Goal: Information Seeking & Learning: Learn about a topic

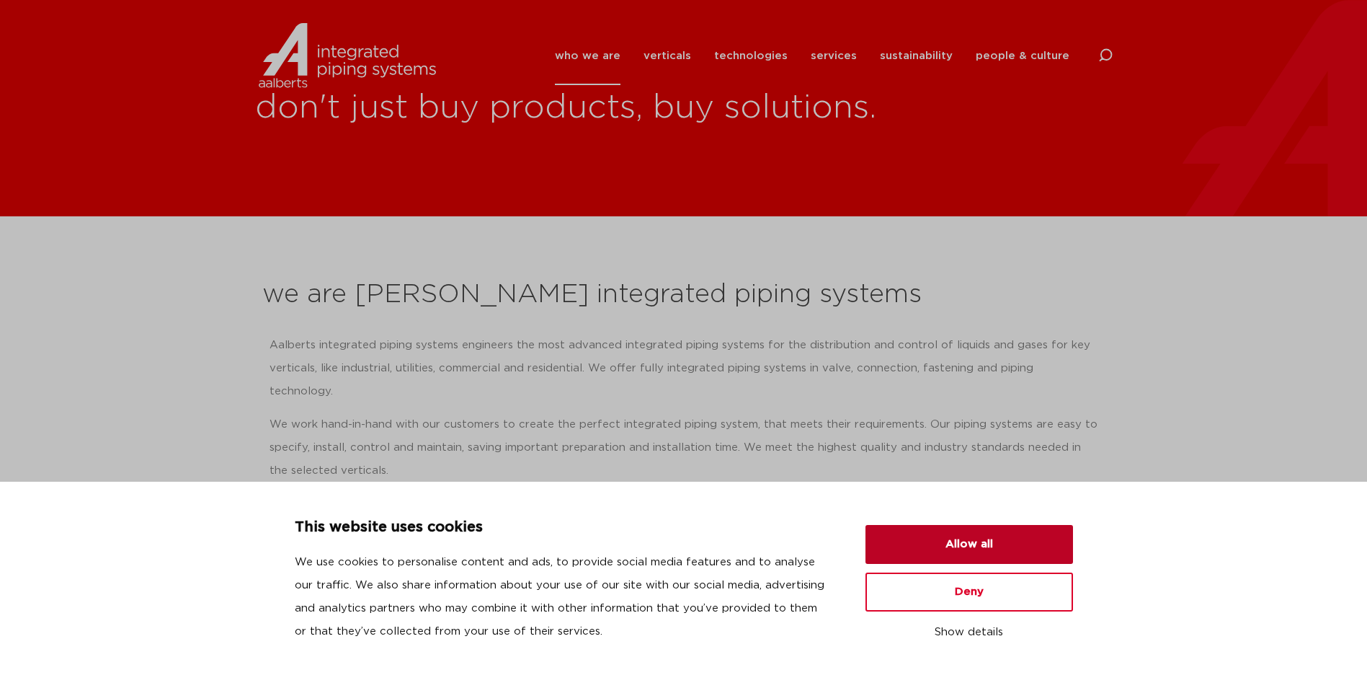
click at [974, 552] on button "Allow all" at bounding box center [970, 544] width 208 height 39
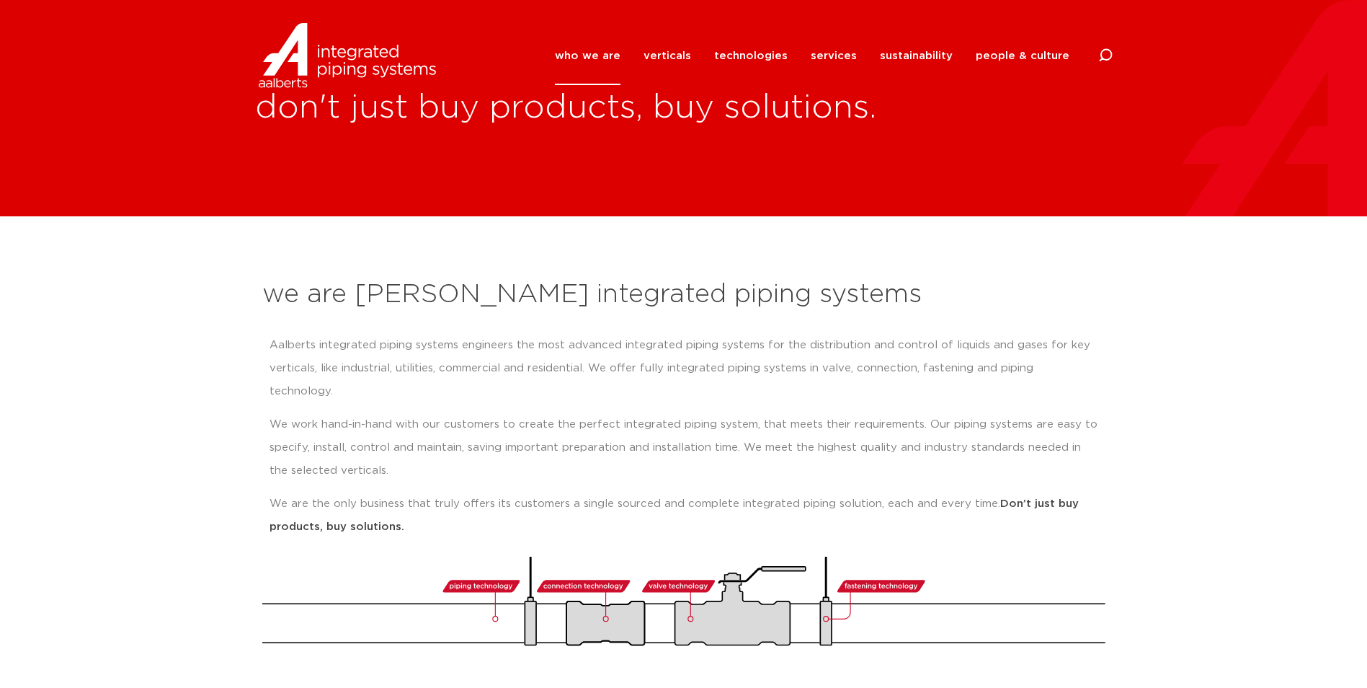
click at [608, 51] on link "who we are" at bounding box center [588, 56] width 66 height 58
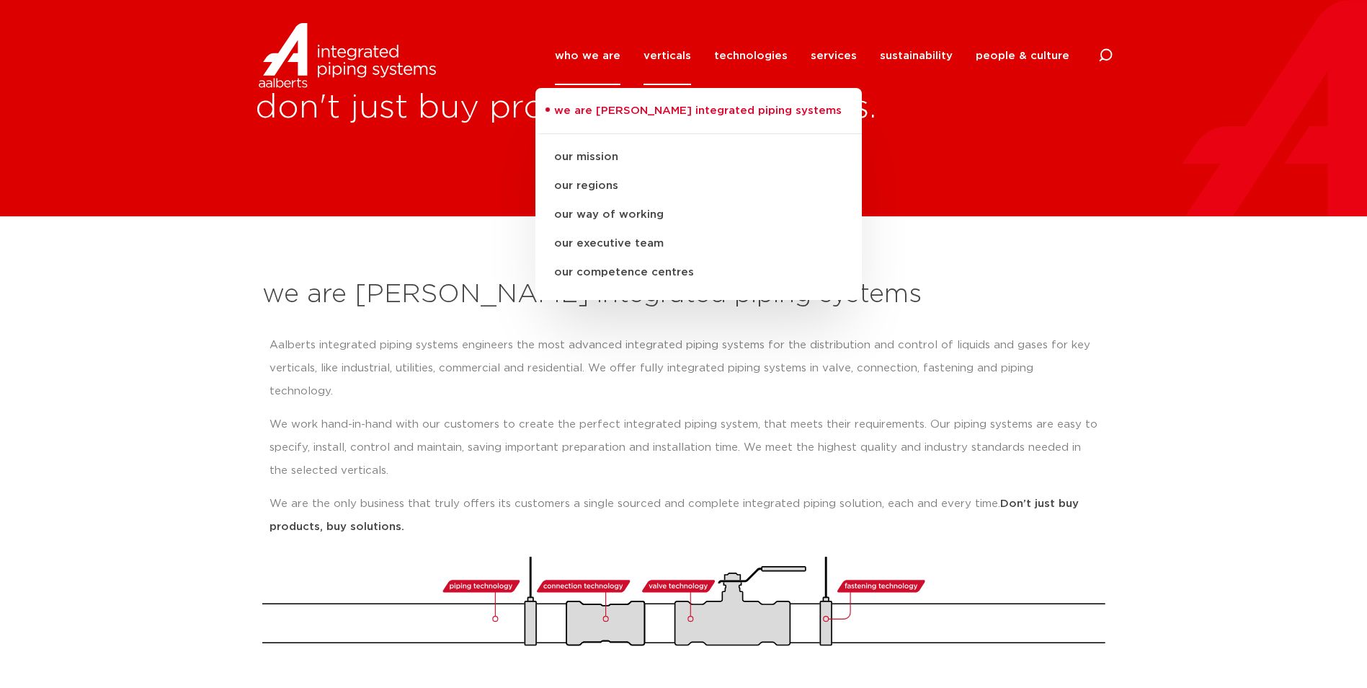
click at [661, 53] on link "verticals" at bounding box center [668, 56] width 48 height 58
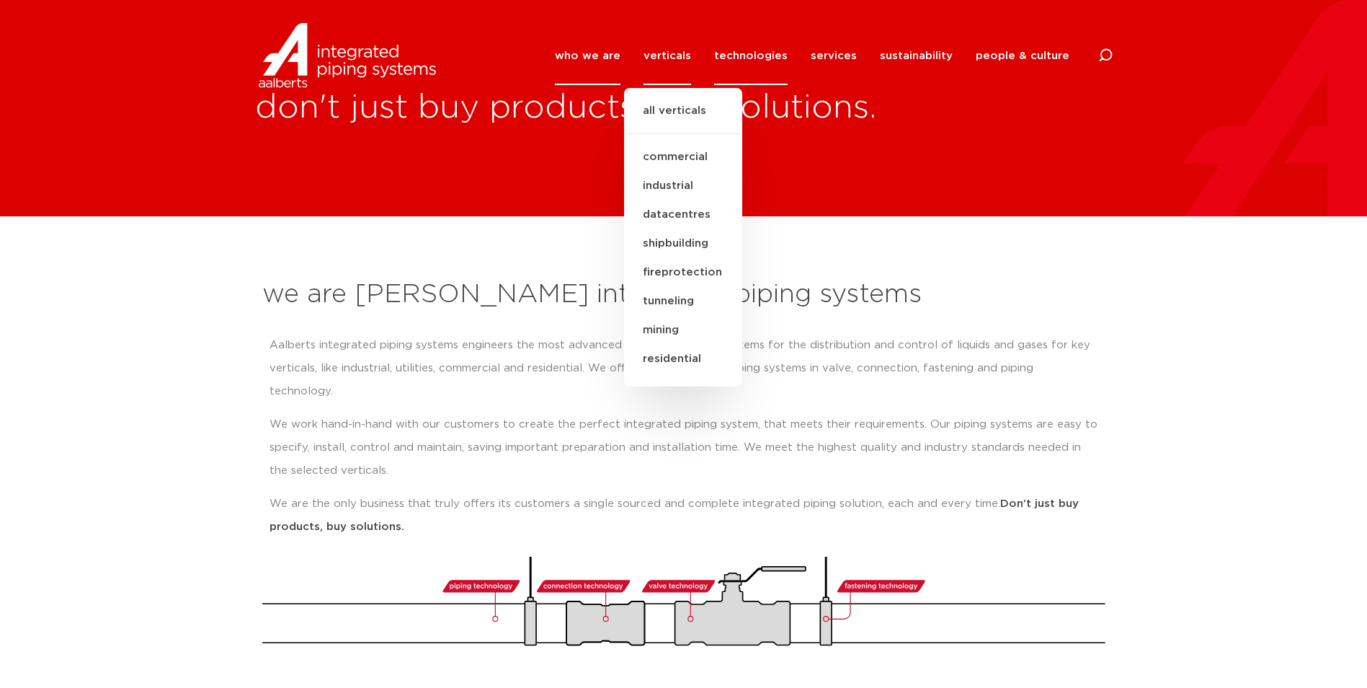
click at [761, 55] on link "technologies" at bounding box center [751, 56] width 74 height 58
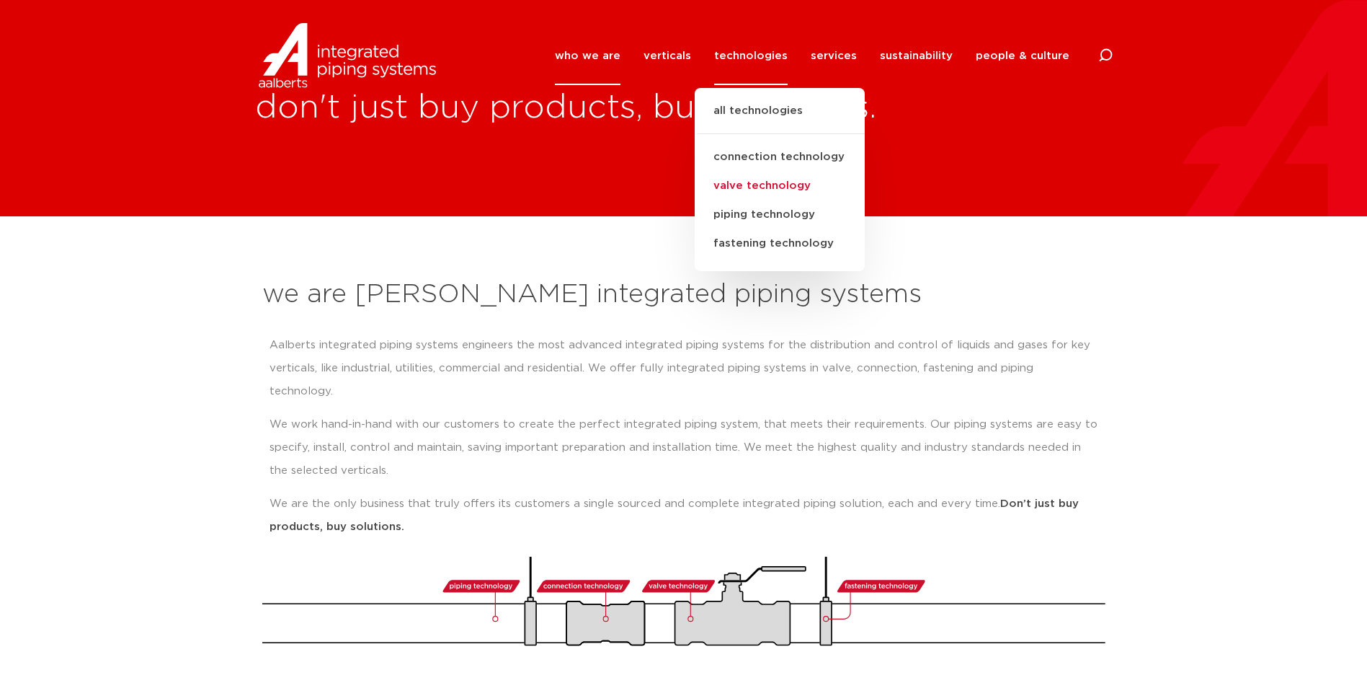
click at [777, 187] on link "valve technology" at bounding box center [780, 186] width 170 height 29
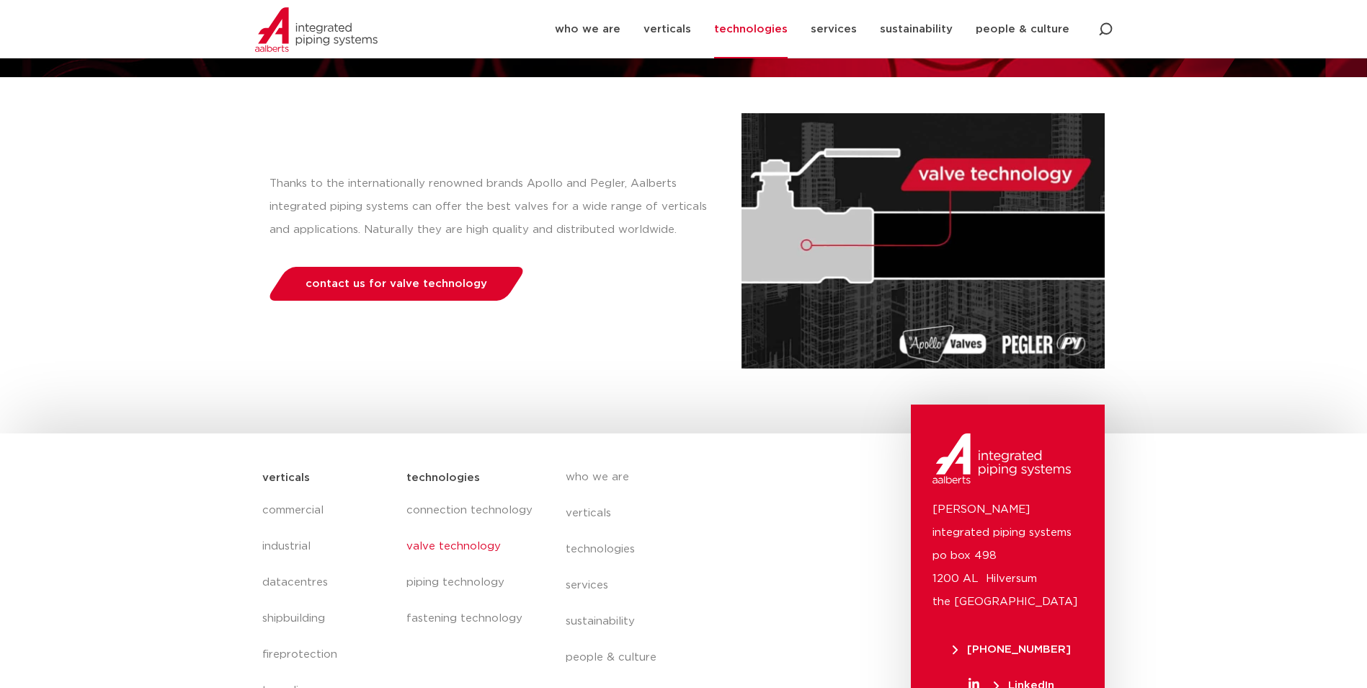
scroll to position [216, 0]
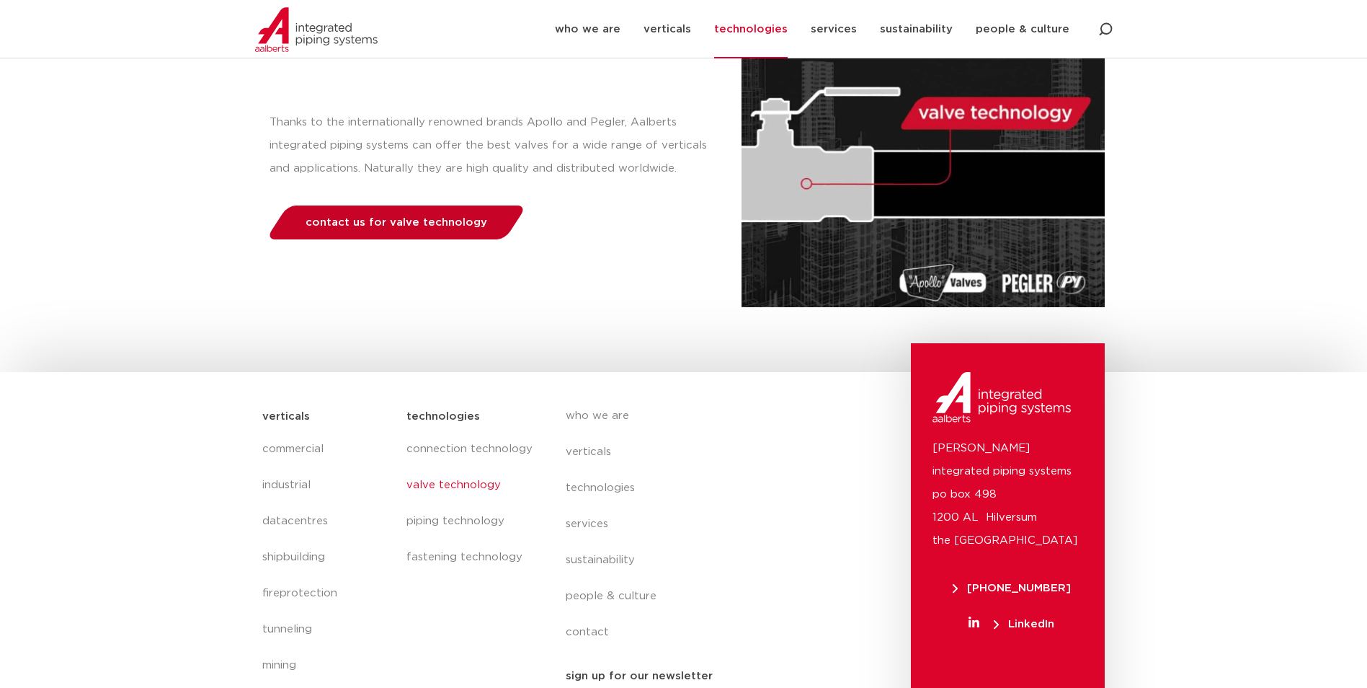
click at [424, 228] on span "contact us for valve technology" at bounding box center [397, 222] width 182 height 11
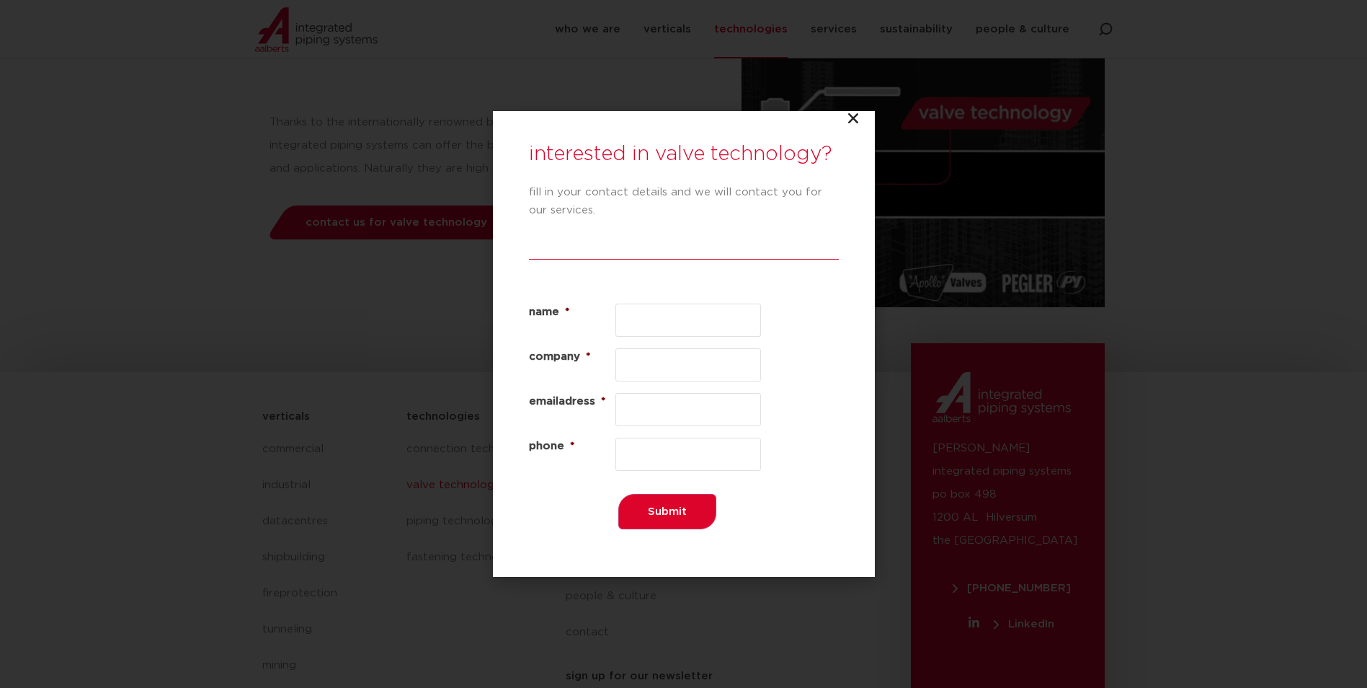
click at [860, 121] on icon "Close" at bounding box center [853, 118] width 14 height 14
click at [851, 121] on icon "Close" at bounding box center [853, 118] width 14 height 14
click at [671, 520] on input "Submit" at bounding box center [667, 511] width 98 height 35
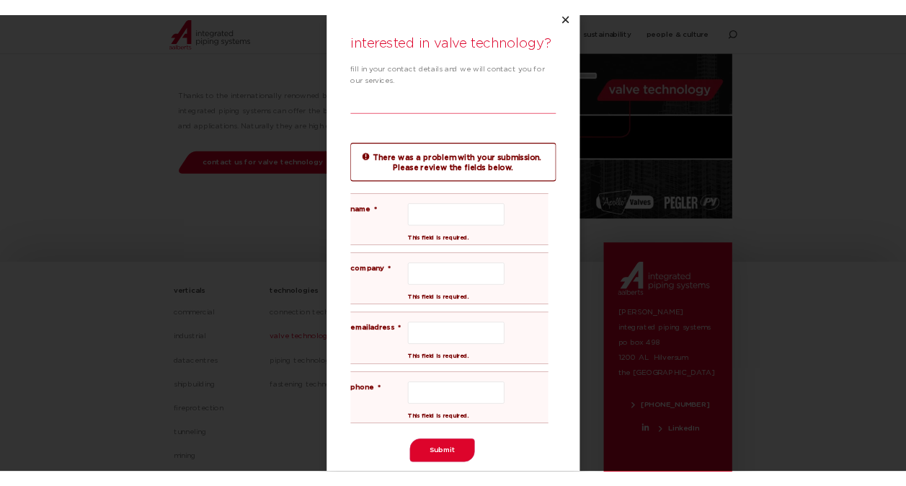
scroll to position [274, 0]
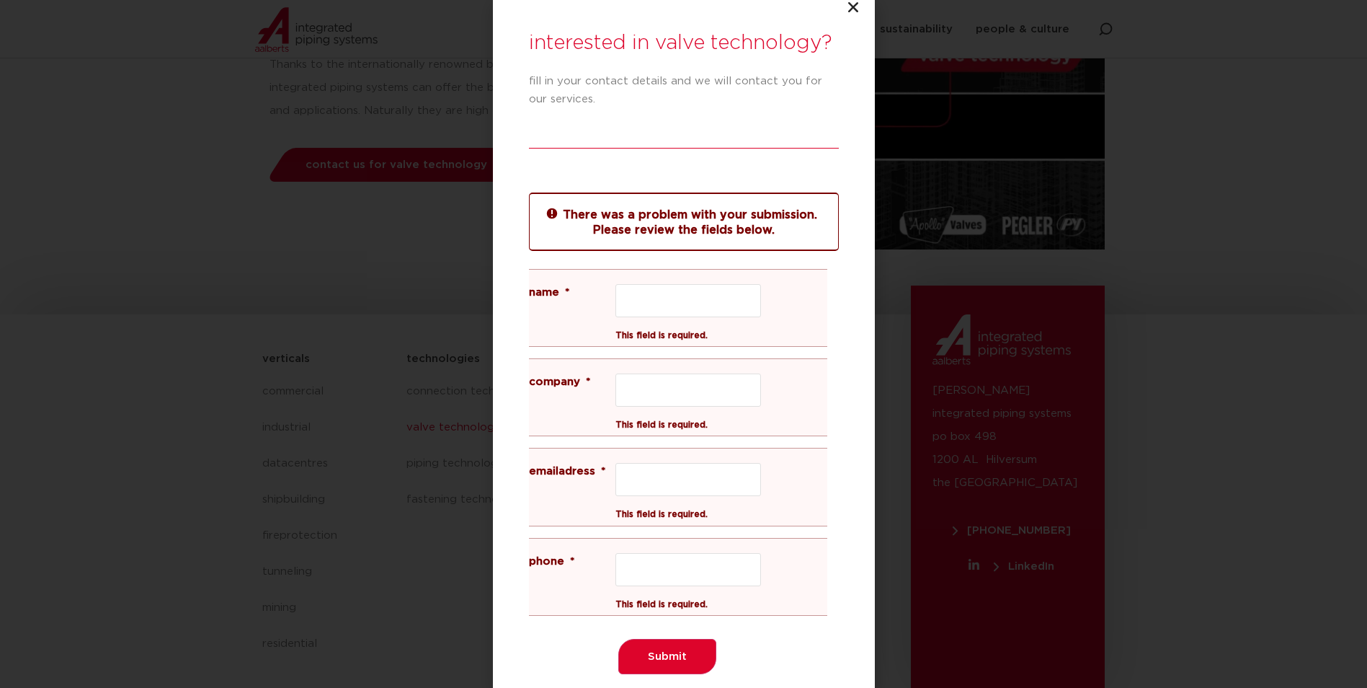
click at [849, 6] on icon "Close" at bounding box center [853, 7] width 14 height 14
click at [341, 185] on div "interested in valve technology? fill in your contact details and we will contac…" at bounding box center [683, 344] width 1367 height 688
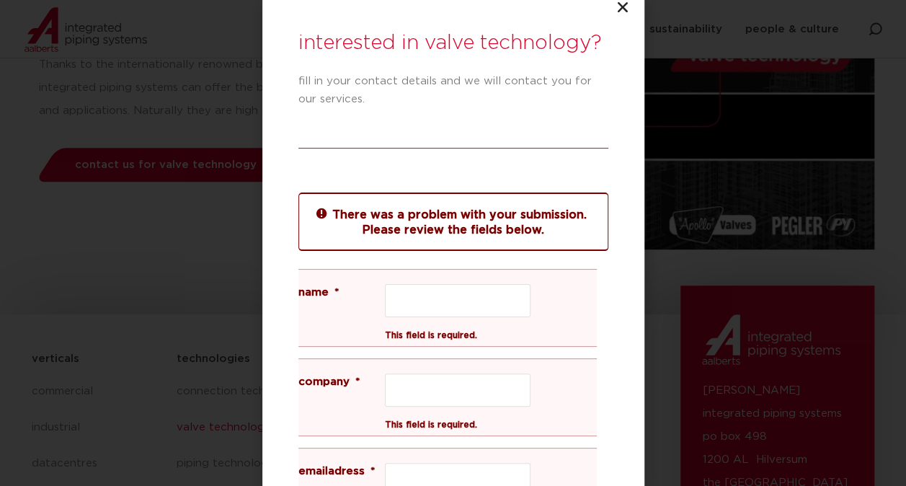
scroll to position [273, 0]
